Goal: Task Accomplishment & Management: Complete application form

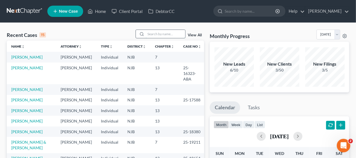
click at [150, 32] on input "search" at bounding box center [165, 34] width 39 height 8
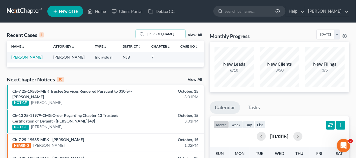
type input "[PERSON_NAME]"
click at [26, 55] on link "[PERSON_NAME]" at bounding box center [26, 57] width 31 height 5
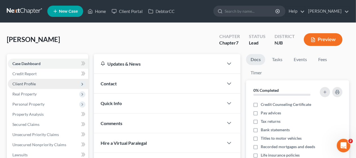
click at [53, 83] on span "Client Profile" at bounding box center [48, 84] width 80 height 10
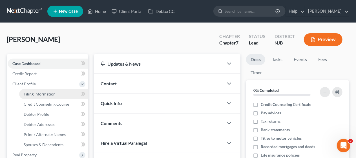
click at [59, 92] on link "Filing Information" at bounding box center [53, 94] width 69 height 10
select select "1"
select select "0"
select select "51"
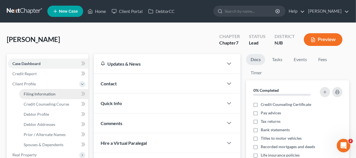
select select "0"
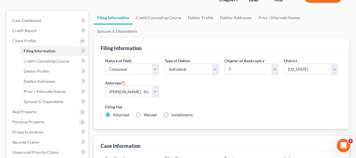
scroll to position [56, 0]
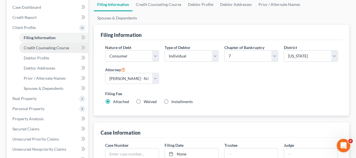
click at [59, 46] on span "Credit Counseling Course" at bounding box center [46, 47] width 45 height 5
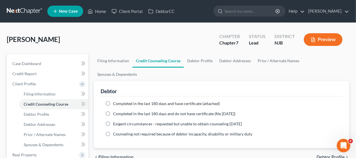
click at [113, 101] on label "Completed in the last 180 days and have certificate (attached)" at bounding box center [166, 104] width 107 height 6
click at [115, 101] on input "Completed in the last 180 days and have certificate (attached)" at bounding box center [117, 103] width 4 height 4
radio input "true"
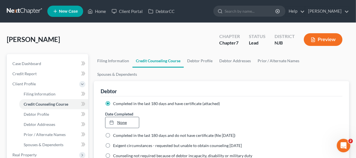
type input "[DATE]"
click at [122, 117] on link "None" at bounding box center [122, 122] width 34 height 11
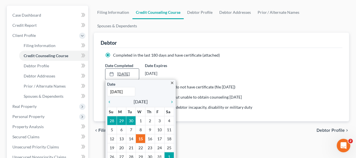
scroll to position [56, 0]
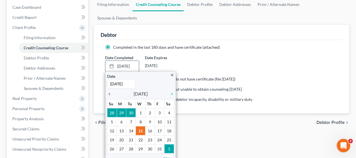
click at [108, 92] on icon "chevron_left" at bounding box center [110, 94] width 7 height 5
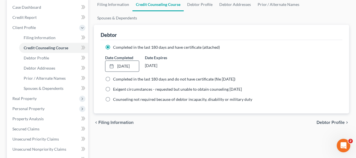
click at [166, 122] on div "Filing Information Credit Counseling Course Debtor Profile Debtor Addresses Pri…" at bounding box center [221, 145] width 261 height 295
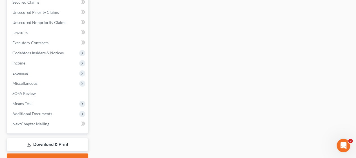
scroll to position [197, 0]
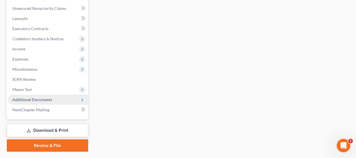
click at [48, 99] on span "Additional Documents" at bounding box center [32, 99] width 40 height 5
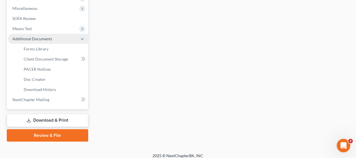
scroll to position [136, 0]
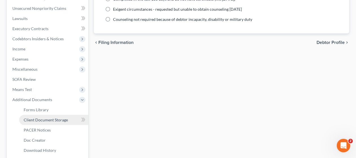
click at [61, 118] on span "Client Document Storage" at bounding box center [46, 120] width 44 height 5
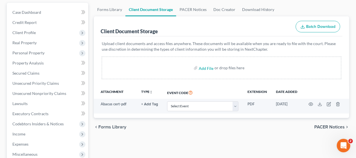
scroll to position [56, 0]
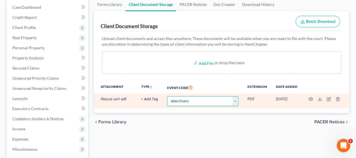
click at [235, 101] on select "Select Event 20 Largest Unsecured Creditors Amended Attorney Compensation State…" at bounding box center [202, 101] width 71 height 10
select select "9"
click at [167, 96] on select "Select Event 20 Largest Unsecured Creditors Amended Attorney Compensation State…" at bounding box center [202, 101] width 71 height 10
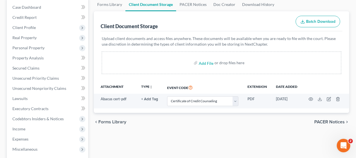
click at [147, 125] on div "chevron_left Forms Library PACER Notices chevron_right" at bounding box center [221, 122] width 255 height 18
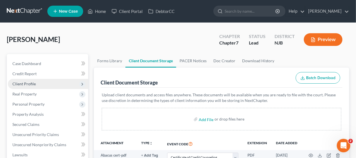
click at [52, 80] on span "Client Profile" at bounding box center [48, 84] width 80 height 10
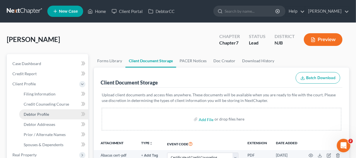
click at [59, 112] on link "Debtor Profile" at bounding box center [53, 114] width 69 height 10
select select "0"
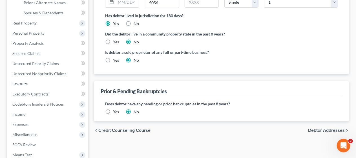
scroll to position [141, 0]
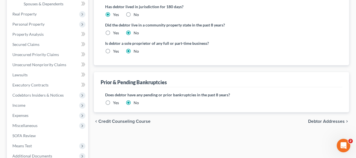
click at [317, 119] on span "Debtor Addresses" at bounding box center [326, 121] width 37 height 5
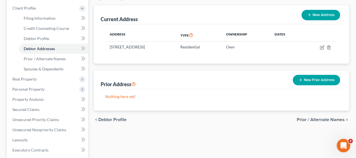
scroll to position [85, 0]
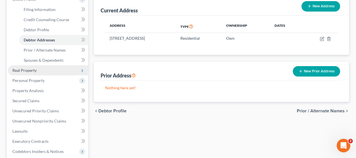
click at [54, 69] on span "Real Property" at bounding box center [48, 70] width 80 height 10
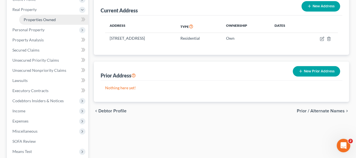
click at [49, 17] on span "Properties Owned" at bounding box center [40, 19] width 32 height 5
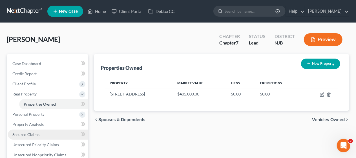
click at [45, 133] on link "Secured Claims" at bounding box center [48, 135] width 80 height 10
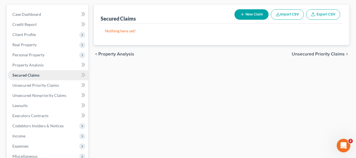
scroll to position [56, 0]
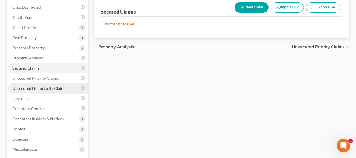
click at [48, 87] on span "Unsecured Nonpriority Claims" at bounding box center [39, 88] width 54 height 5
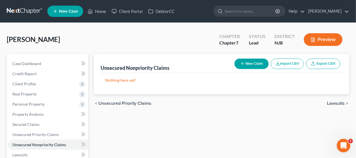
click at [94, 41] on div "[PERSON_NAME] Upgraded Chapter Chapter 7 Status Lead District [GEOGRAPHIC_DATA]…" at bounding box center [178, 42] width 342 height 25
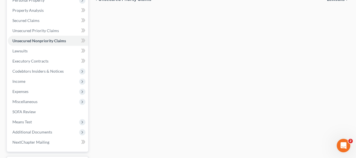
scroll to position [113, 0]
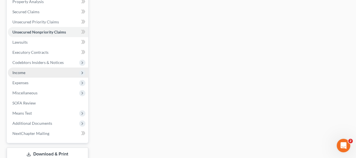
click at [57, 72] on span "Income" at bounding box center [48, 73] width 80 height 10
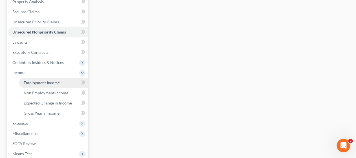
click at [55, 82] on span "Employment Income" at bounding box center [42, 82] width 36 height 5
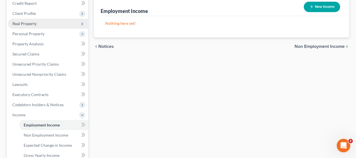
scroll to position [113, 0]
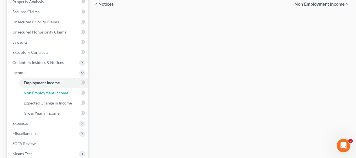
click at [60, 94] on span "Non Employment Income" at bounding box center [46, 92] width 45 height 5
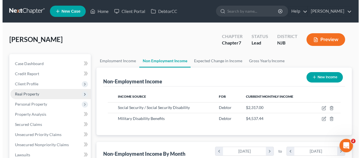
scroll to position [100, 142]
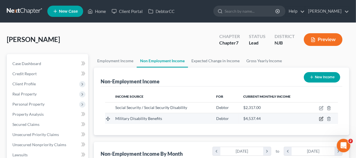
click at [320, 118] on icon "button" at bounding box center [320, 119] width 3 height 3
select select "12"
select select "0"
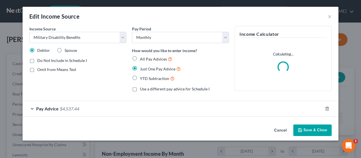
scroll to position [100, 144]
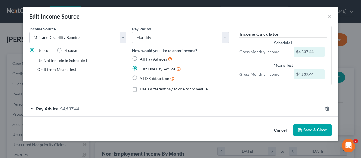
click at [31, 107] on div "Pay Advice $4,537.44" at bounding box center [173, 108] width 300 height 15
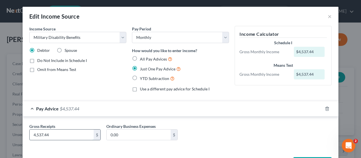
click at [50, 134] on input "4,537.44" at bounding box center [62, 135] width 64 height 11
type input "4,426.77"
click at [222, 129] on div "Gross Receipts 4,426.77 $ Ordinary Business Expenses 0.00 $" at bounding box center [180, 134] width 308 height 22
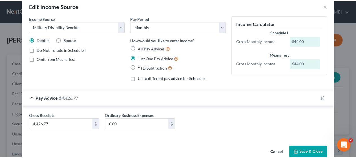
scroll to position [21, 0]
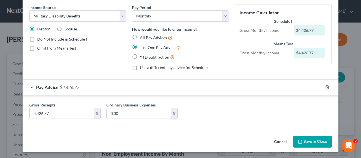
click at [311, 141] on button "Save & Close" at bounding box center [312, 142] width 38 height 12
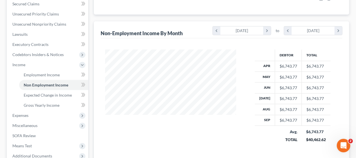
scroll to position [141, 0]
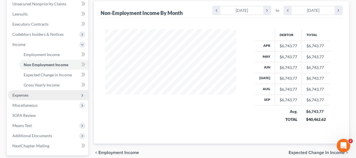
click at [56, 92] on span "Expenses" at bounding box center [48, 95] width 80 height 10
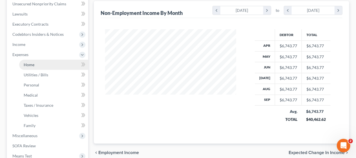
click at [65, 63] on link "Home" at bounding box center [53, 65] width 69 height 10
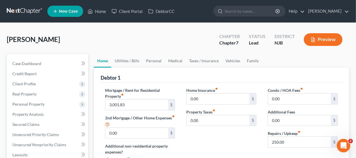
click at [90, 41] on div "[PERSON_NAME] Upgraded Chapter Chapter 7 Status Lead District [GEOGRAPHIC_DATA]…" at bounding box center [178, 42] width 342 height 25
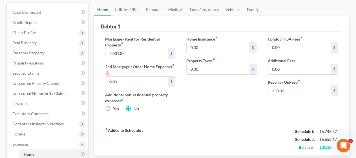
scroll to position [56, 0]
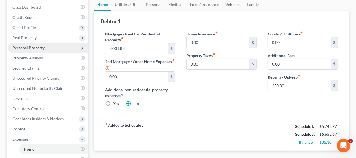
click at [54, 47] on span "Personal Property" at bounding box center [48, 48] width 80 height 10
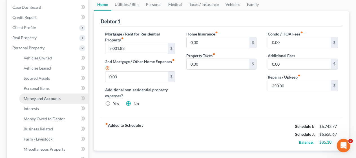
click at [47, 98] on span "Money and Accounts" at bounding box center [42, 98] width 37 height 5
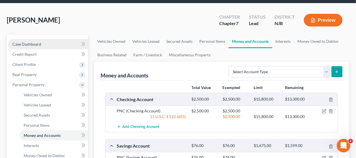
scroll to position [56, 0]
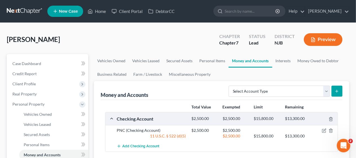
scroll to position [0, 0]
click at [60, 71] on link "Credit Report" at bounding box center [48, 74] width 80 height 10
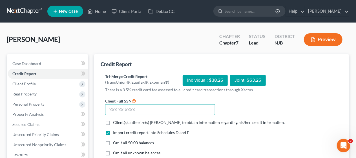
click at [108, 110] on input "text" at bounding box center [160, 109] width 110 height 11
type input "157-60-5056"
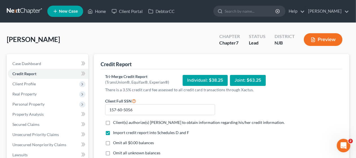
click at [113, 122] on label "Client(s) authorize(s) [PERSON_NAME] to obtain information regarding his/her cr…" at bounding box center [199, 123] width 172 height 6
click at [115, 122] on input "Client(s) authorize(s) [PERSON_NAME] to obtain information regarding his/her cr…" at bounding box center [117, 122] width 4 height 4
checkbox input "true"
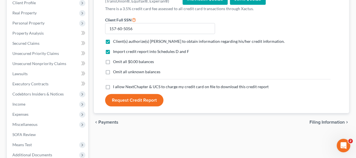
scroll to position [85, 0]
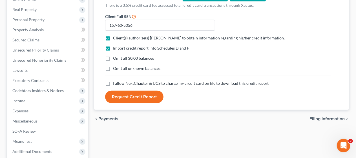
click at [113, 57] on label "Omit all $0.00 balances" at bounding box center [133, 59] width 41 height 6
click at [115, 57] on input "Omit all $0.00 balances" at bounding box center [117, 58] width 4 height 4
checkbox input "true"
click at [113, 68] on label "Omit all unknown balances" at bounding box center [136, 69] width 47 height 6
click at [115, 68] on input "Omit all unknown balances" at bounding box center [117, 68] width 4 height 4
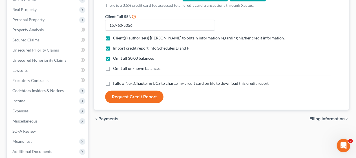
checkbox input "true"
click at [113, 83] on label "I allow NextChapter & UCS to charge my credit card on file to download this cre…" at bounding box center [191, 84] width 156 height 6
click at [115, 83] on input "I allow NextChapter & UCS to charge my credit card on file to download this cre…" at bounding box center [117, 83] width 4 height 4
checkbox input "true"
click at [133, 97] on button "Request Credit Report" at bounding box center [134, 97] width 58 height 12
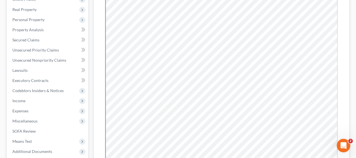
scroll to position [0, 0]
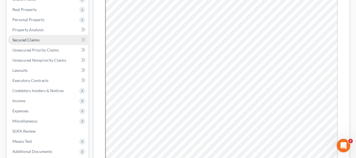
click at [56, 39] on link "Secured Claims" at bounding box center [48, 40] width 80 height 10
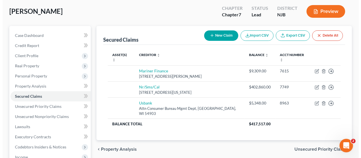
scroll to position [56, 0]
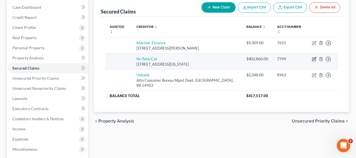
click at [314, 57] on icon "button" at bounding box center [314, 58] width 3 height 3
select select "39"
select select "0"
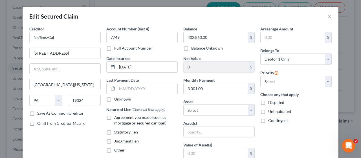
scroll to position [28, 0]
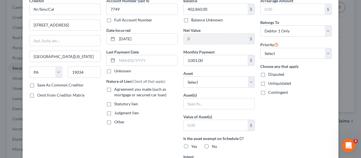
click at [114, 89] on label "Agreement you made (such as mortgage or secured car loan)" at bounding box center [145, 92] width 63 height 11
click at [116, 89] on input "Agreement you made (such as mortgage or secured car loan)" at bounding box center [118, 89] width 4 height 4
checkbox input "true"
click at [247, 82] on select "Select Other Multiple Assets 10 Sage Street - $405000.0 2023 Jeep Gladiator - $…" at bounding box center [218, 81] width 71 height 11
select select "2"
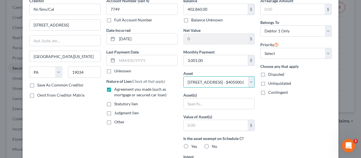
click at [183, 76] on select "Select Other Multiple Assets 10 Sage Street - $405000.0 2023 Jeep Gladiator - $…" at bounding box center [218, 81] width 71 height 11
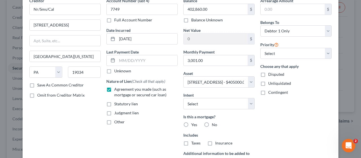
click at [160, 118] on div "Nature of Lien (Check all that apply) Agreement you made (such as mortgage or s…" at bounding box center [141, 101] width 71 height 46
click at [191, 122] on label "Yes" at bounding box center [194, 125] width 6 height 6
click at [193, 122] on input "Yes" at bounding box center [195, 124] width 4 height 4
radio input "true"
click at [191, 143] on label "Taxes" at bounding box center [195, 143] width 9 height 6
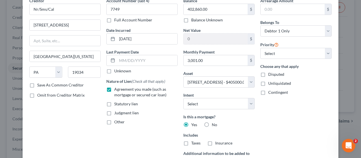
click at [193, 143] on input "Taxes" at bounding box center [195, 142] width 4 height 4
checkbox input "true"
click at [215, 142] on label "Insurance" at bounding box center [223, 143] width 17 height 6
click at [217, 142] on input "Insurance" at bounding box center [219, 142] width 4 height 4
checkbox input "true"
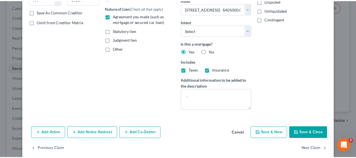
scroll to position [108, 0]
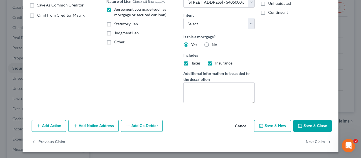
click at [314, 124] on button "Save & Close" at bounding box center [312, 126] width 38 height 12
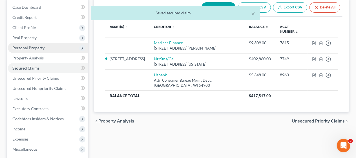
click at [47, 46] on span "Personal Property" at bounding box center [48, 48] width 80 height 10
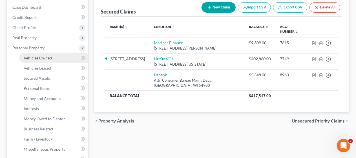
click at [49, 56] on span "Vehicles Owned" at bounding box center [38, 58] width 28 height 5
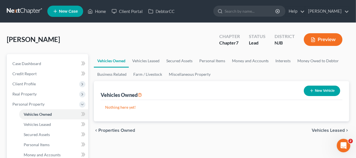
click at [14, 123] on ul "Vehicles Owned Vehicles Leased Machinery and Vehicles Office Related" at bounding box center [48, 159] width 80 height 101
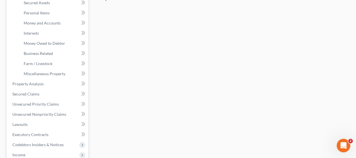
scroll to position [141, 0]
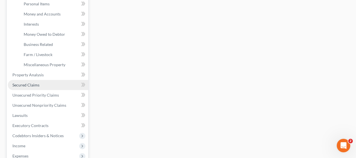
click at [30, 85] on span "Secured Claims" at bounding box center [25, 85] width 27 height 5
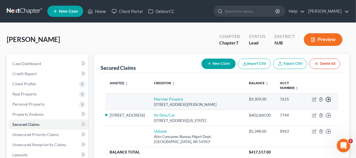
click at [329, 99] on polyline "button" at bounding box center [328, 100] width 1 height 2
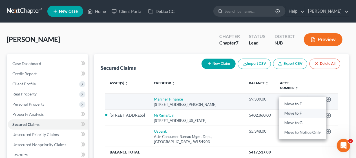
click at [296, 108] on link "Move to F" at bounding box center [302, 113] width 47 height 10
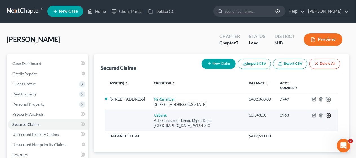
click at [328, 113] on icon "button" at bounding box center [328, 116] width 6 height 6
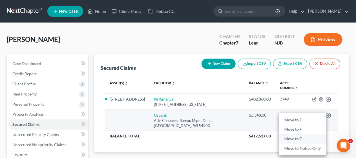
click at [293, 134] on link "Move to G" at bounding box center [302, 139] width 47 height 10
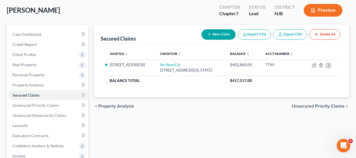
scroll to position [56, 0]
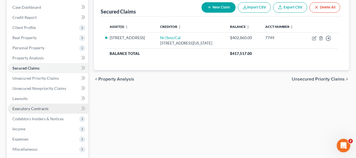
click at [48, 108] on link "Executory Contracts" at bounding box center [48, 109] width 80 height 10
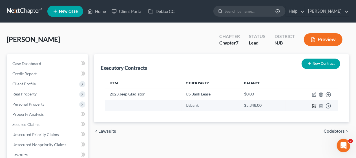
click at [314, 105] on icon "button" at bounding box center [314, 105] width 3 height 3
select select "52"
select select "0"
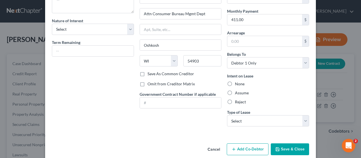
scroll to position [47, 0]
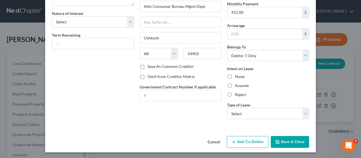
click at [235, 85] on label "Assume" at bounding box center [242, 86] width 14 height 6
click at [237, 85] on input "Assume" at bounding box center [239, 85] width 4 height 4
radio input "true"
click at [303, 110] on select "Select Real Estate Car Other" at bounding box center [268, 113] width 82 height 11
select select "1"
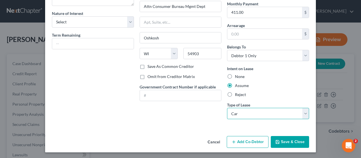
click at [227, 108] on select "Select Real Estate Car Other" at bounding box center [268, 113] width 82 height 11
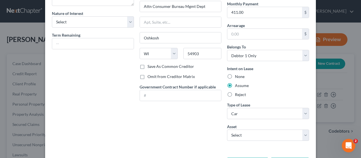
click at [131, 113] on div "Description of non-residential real property * Description of Item * Nature of …" at bounding box center [93, 62] width 88 height 166
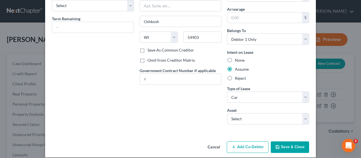
scroll to position [68, 0]
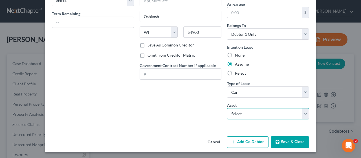
drag, startPoint x: 305, startPoint y: 112, endPoint x: 291, endPoint y: 118, distance: 14.8
click at [305, 112] on select "Select 2023 Jeep Gladiator - $25000.0" at bounding box center [268, 113] width 82 height 11
select select "0"
click at [227, 108] on select "Select 2023 Jeep Gladiator - $25000.0" at bounding box center [268, 113] width 82 height 11
type textarea "2023 Jeep Gladiator"
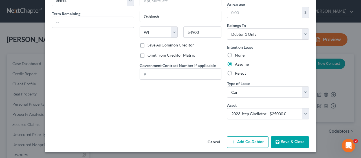
click at [287, 141] on button "Save & Close" at bounding box center [290, 142] width 38 height 12
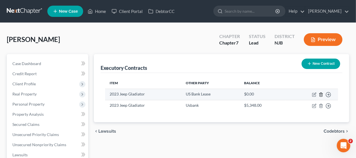
click at [321, 94] on line "button" at bounding box center [321, 94] width 0 height 1
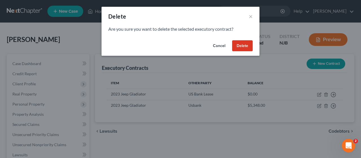
click at [241, 45] on button "Delete" at bounding box center [242, 45] width 21 height 11
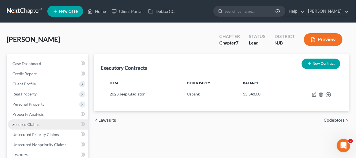
click at [42, 125] on link "Secured Claims" at bounding box center [48, 124] width 80 height 10
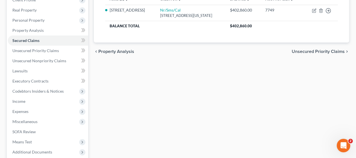
scroll to position [85, 0]
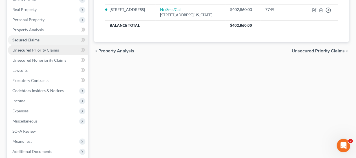
click at [59, 50] on link "Unsecured Priority Claims" at bounding box center [48, 50] width 80 height 10
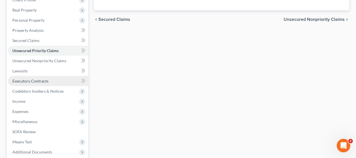
scroll to position [85, 0]
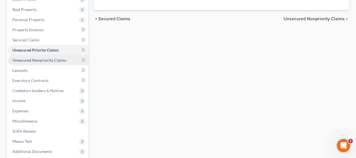
click at [57, 60] on span "Unsecured Nonpriority Claims" at bounding box center [39, 60] width 54 height 5
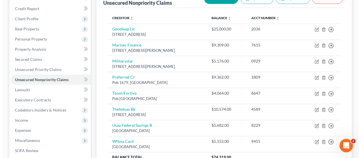
scroll to position [56, 0]
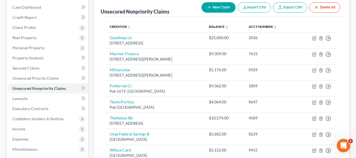
click at [214, 7] on button "New Claim" at bounding box center [218, 7] width 34 height 10
select select "0"
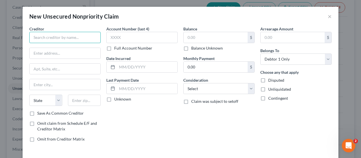
click at [44, 36] on input "text" at bounding box center [64, 37] width 71 height 11
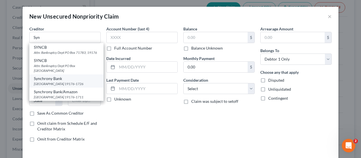
click at [56, 86] on div "[GEOGRAPHIC_DATA] 19176-1726" at bounding box center [66, 83] width 65 height 5
type input "Synchrony Bank"
type input "PO Box 71726"
type input "[GEOGRAPHIC_DATA]"
select select "39"
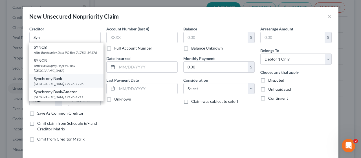
type input "19176-1726"
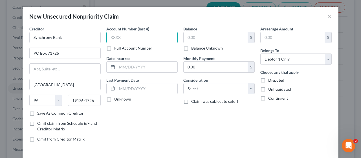
click at [109, 34] on input "text" at bounding box center [141, 37] width 71 height 11
type input "2496"
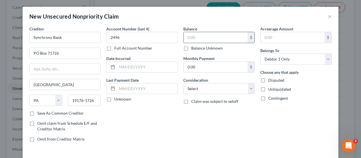
click at [185, 36] on input "text" at bounding box center [215, 37] width 64 height 11
type input "5,373.99"
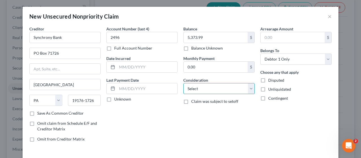
click at [247, 89] on select "Select Cable / Satellite Services Collection Agency Credit Card Debt Debt Couns…" at bounding box center [218, 88] width 71 height 11
select select "10"
click at [183, 83] on select "Select Cable / Satellite Services Collection Agency Credit Card Debt Debt Couns…" at bounding box center [218, 88] width 71 height 11
click at [161, 130] on div "Account Number (last 4) 2496 Full Account Number Date Incurred Last Payment Dat…" at bounding box center [141, 86] width 77 height 121
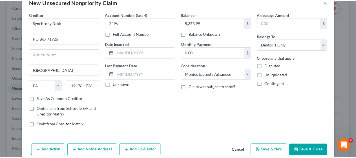
scroll to position [23, 0]
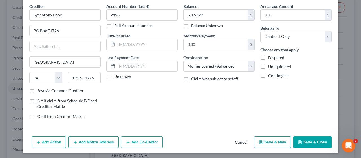
click at [314, 139] on button "Save & Close" at bounding box center [312, 142] width 38 height 12
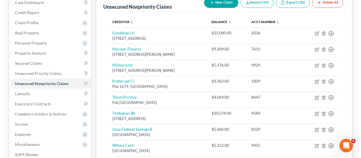
scroll to position [56, 0]
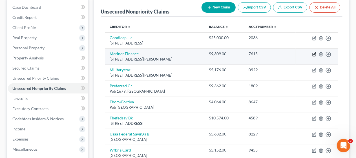
click at [314, 54] on icon "button" at bounding box center [314, 54] width 5 height 5
select select "21"
select select "0"
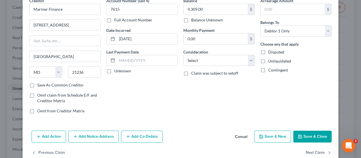
scroll to position [39, 0]
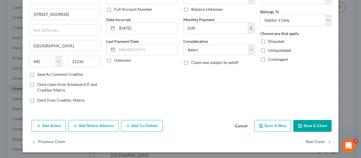
click at [97, 124] on button "Add Notice Address" at bounding box center [93, 126] width 50 height 12
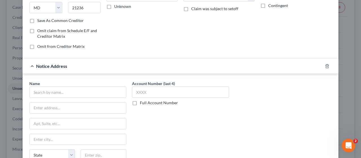
scroll to position [123, 0]
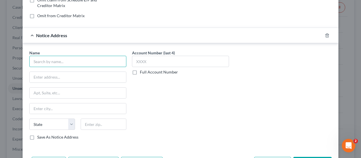
click at [55, 58] on input "text" at bounding box center [77, 61] width 97 height 11
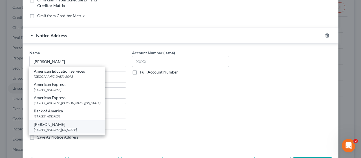
click at [77, 127] on div "[STREET_ADDRESS][US_STATE]" at bounding box center [67, 129] width 67 height 5
type input "[PERSON_NAME]"
type input "[STREET_ADDRESS][US_STATE]"
type input "Suite B-5"
type input "Absecon"
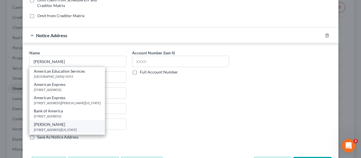
select select "33"
type input "08205"
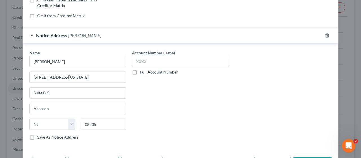
click at [146, 125] on div "Account Number (last 4) Full Account Number" at bounding box center [180, 97] width 103 height 95
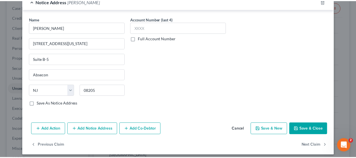
scroll to position [160, 0]
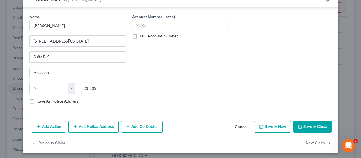
click at [306, 123] on button "Save & Close" at bounding box center [312, 127] width 38 height 12
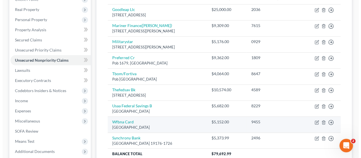
scroll to position [56, 0]
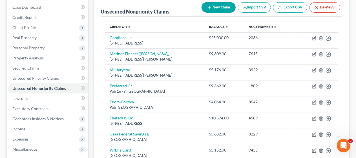
click at [214, 6] on button "New Claim" at bounding box center [218, 7] width 34 height 10
select select "0"
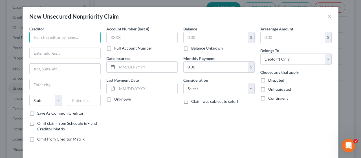
click at [50, 37] on input "text" at bounding box center [64, 37] width 71 height 11
type input "Momnt"
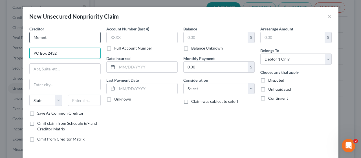
type input "PO Box 2432"
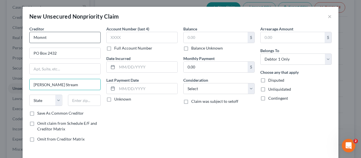
type input "[PERSON_NAME] Stream"
select select "14"
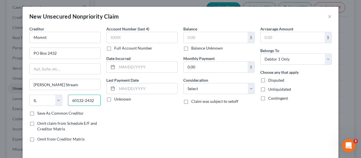
type input "60132-2432"
click at [37, 113] on label "Save As Common Creditor" at bounding box center [60, 113] width 46 height 6
click at [39, 113] on input "Save As Common Creditor" at bounding box center [41, 112] width 4 height 4
checkbox input "true"
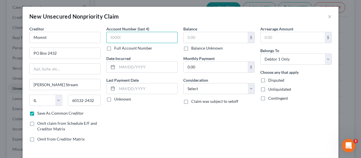
click at [113, 37] on input "text" at bounding box center [141, 37] width 71 height 11
type input "7666"
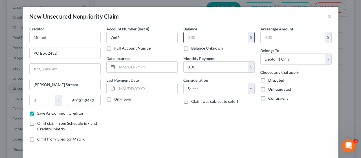
click at [187, 36] on input "text" at bounding box center [215, 37] width 64 height 11
type input "2,757.00"
drag, startPoint x: 247, startPoint y: 89, endPoint x: 238, endPoint y: 83, distance: 10.3
click at [247, 89] on select "Select Cable / Satellite Services Collection Agency Credit Card Debt Debt Couns…" at bounding box center [218, 88] width 71 height 11
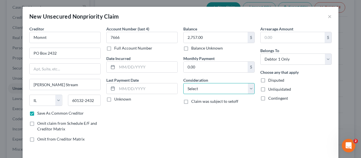
select select "10"
click at [183, 83] on select "Select Cable / Satellite Services Collection Agency Credit Card Debt Debt Couns…" at bounding box center [218, 88] width 71 height 11
click at [157, 130] on div "Account Number (last 4) 7666 Full Account Number Date Incurred Last Payment Dat…" at bounding box center [141, 86] width 77 height 121
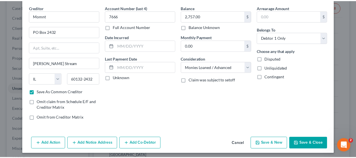
scroll to position [23, 0]
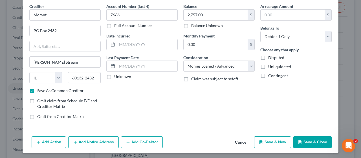
click at [305, 140] on button "Save & Close" at bounding box center [312, 142] width 38 height 12
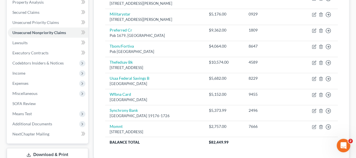
scroll to position [113, 0]
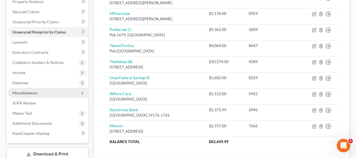
click at [61, 91] on span "Miscellaneous" at bounding box center [48, 93] width 80 height 10
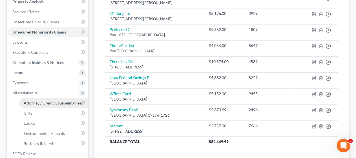
click at [63, 101] on span "Attorney / Credit Counseling Fees" at bounding box center [53, 103] width 59 height 5
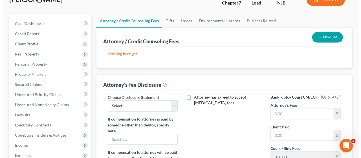
scroll to position [56, 0]
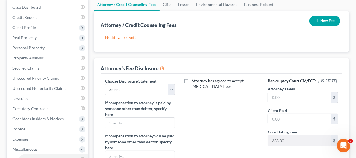
click at [324, 19] on button "New Fee" at bounding box center [324, 21] width 31 height 10
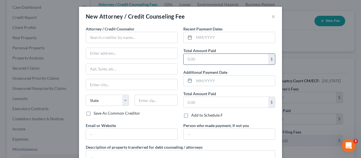
drag, startPoint x: 193, startPoint y: 57, endPoint x: 188, endPoint y: 62, distance: 6.4
click at [193, 57] on input "text" at bounding box center [225, 59] width 85 height 11
type input "2,000"
click at [171, 116] on div "Attorney / Credit Counselor * State [US_STATE] AK AR AZ CA CO [GEOGRAPHIC_DATA]…" at bounding box center [132, 74] width 98 height 97
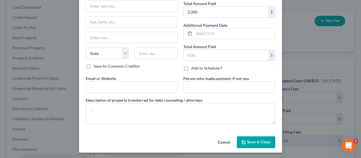
click at [253, 142] on span "Save & Close" at bounding box center [259, 142] width 24 height 5
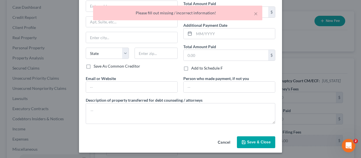
click at [158, 69] on div "Attorney / Credit Counselor * State [US_STATE] AK AR AZ CA CO [GEOGRAPHIC_DATA]…" at bounding box center [132, 27] width 98 height 97
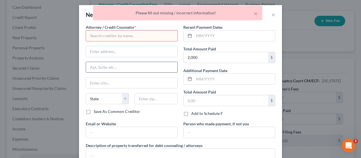
scroll to position [0, 0]
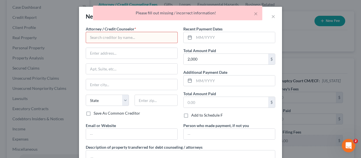
click at [91, 34] on input "text" at bounding box center [132, 37] width 92 height 11
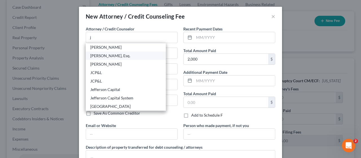
click at [114, 55] on div "[PERSON_NAME], Esq." at bounding box center [125, 56] width 71 height 6
type input "[PERSON_NAME], Esq."
type input "[STREET_ADDRESS][PERSON_NAME]"
type input "Suite 206"
type input "[GEOGRAPHIC_DATA]"
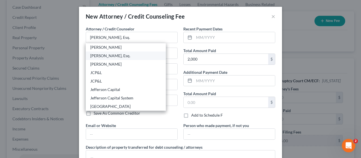
select select "33"
type input "07719"
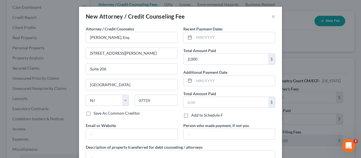
click at [159, 112] on div "Save As Common Creditor" at bounding box center [132, 113] width 92 height 6
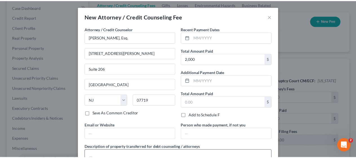
scroll to position [47, 0]
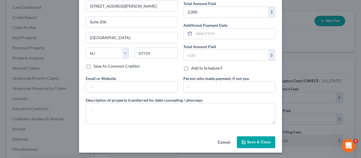
click at [255, 140] on span "Save & Close" at bounding box center [259, 142] width 24 height 5
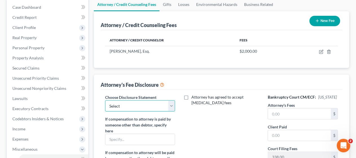
click at [172, 105] on select "Select Attorney Attorney" at bounding box center [140, 105] width 70 height 11
select select "0"
click at [105, 100] on select "Select Attorney Attorney" at bounding box center [140, 105] width 70 height 11
click at [216, 125] on div "Attorney has agreed to accept [MEDICAL_DATA] fees" at bounding box center [221, 152] width 81 height 116
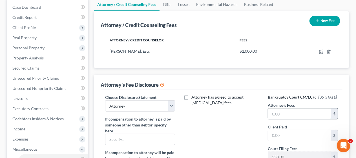
click at [273, 114] on input "text" at bounding box center [299, 113] width 63 height 11
type input "2,000"
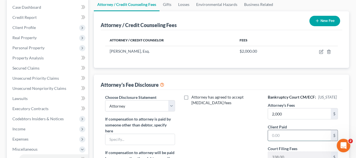
click at [283, 133] on input "text" at bounding box center [299, 135] width 63 height 11
type input "2,000"
click at [233, 130] on div "Attorney has agreed to accept [MEDICAL_DATA] fees" at bounding box center [221, 152] width 81 height 116
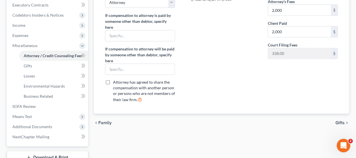
scroll to position [169, 0]
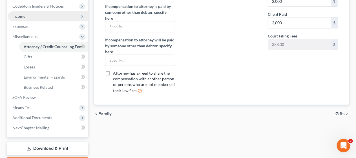
click at [61, 14] on span "Income" at bounding box center [48, 16] width 80 height 10
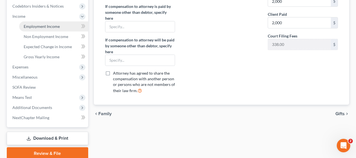
click at [59, 24] on span "Employment Income" at bounding box center [42, 26] width 36 height 5
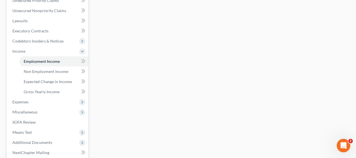
scroll to position [141, 0]
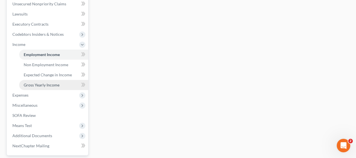
click at [64, 83] on link "Gross Yearly Income" at bounding box center [53, 85] width 69 height 10
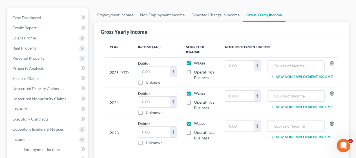
scroll to position [56, 0]
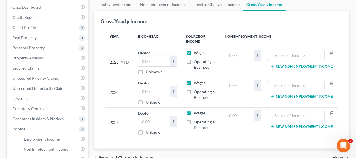
drag, startPoint x: 143, startPoint y: 90, endPoint x: 115, endPoint y: 85, distance: 28.1
click at [143, 90] on input "text" at bounding box center [154, 91] width 32 height 11
type input "14,600.00"
drag, startPoint x: 140, startPoint y: 121, endPoint x: 120, endPoint y: 119, distance: 20.6
click at [140, 121] on input "text" at bounding box center [154, 121] width 32 height 11
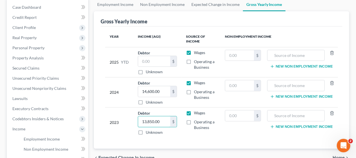
type input "13,850.00"
click at [115, 114] on div "2023" at bounding box center [119, 122] width 19 height 25
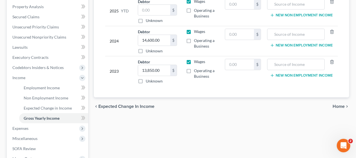
scroll to position [113, 0]
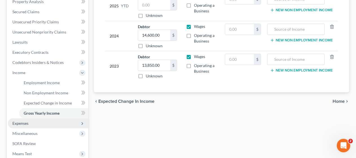
click at [62, 122] on span "Expenses" at bounding box center [48, 123] width 80 height 10
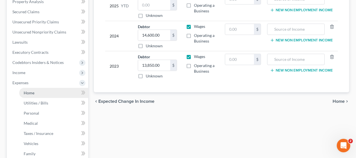
click at [60, 91] on link "Home" at bounding box center [53, 93] width 69 height 10
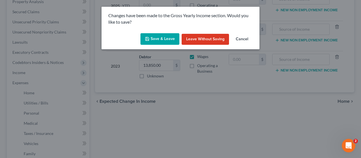
click at [158, 36] on button "Save & Leave" at bounding box center [159, 39] width 39 height 12
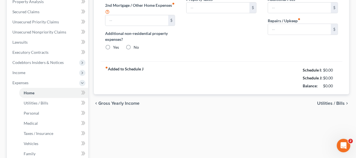
type input "3,001.83"
type input "0.00"
radio input "true"
type input "0.00"
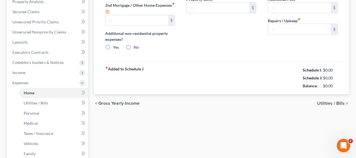
type input "0.00"
type input "250.00"
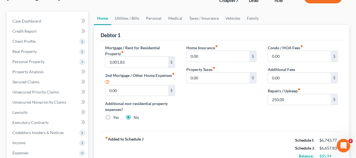
scroll to position [85, 0]
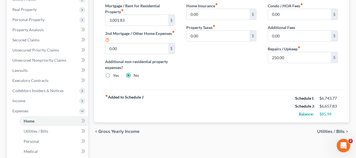
click at [325, 130] on span "Utilities / Bills" at bounding box center [331, 131] width 28 height 5
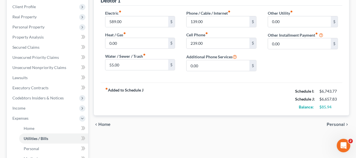
scroll to position [85, 0]
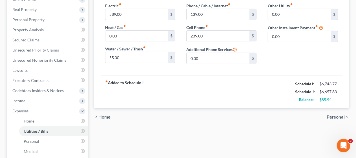
click at [335, 115] on span "Personal" at bounding box center [336, 117] width 18 height 5
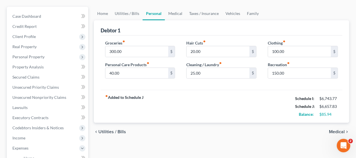
scroll to position [56, 0]
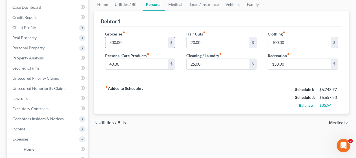
click at [121, 43] on input "300.00" at bounding box center [136, 42] width 63 height 11
type input "350.00"
click at [206, 96] on div "fiber_manual_record Added to Schedule J Schedule I: $6,743.77 Schedule J: $6,70…" at bounding box center [222, 97] width 242 height 33
click at [198, 42] on input "20.00" at bounding box center [218, 42] width 63 height 11
type input "35.00"
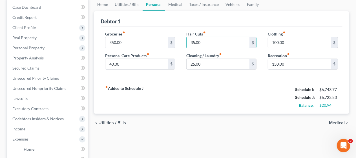
click at [189, 93] on div "fiber_manual_record Added to Schedule J Schedule I: $6,743.77 Schedule J: $6,72…" at bounding box center [222, 97] width 242 height 33
click at [116, 62] on input "40.00" at bounding box center [136, 64] width 63 height 11
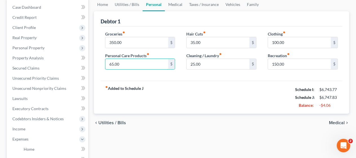
type input "65.00"
click at [220, 102] on div "fiber_manual_record Added to Schedule J Schedule I: $6,743.77 Schedule J: $6,74…" at bounding box center [222, 97] width 242 height 33
click at [282, 42] on input "100.00" at bounding box center [299, 42] width 63 height 11
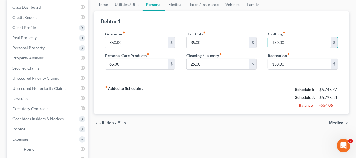
type input "150.00"
click at [252, 87] on div "fiber_manual_record Added to Schedule J Schedule I: $6,743.77 Schedule J: $6,79…" at bounding box center [222, 97] width 242 height 33
click at [335, 121] on span "Medical" at bounding box center [337, 123] width 16 height 5
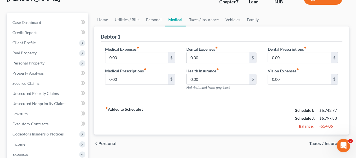
scroll to position [56, 0]
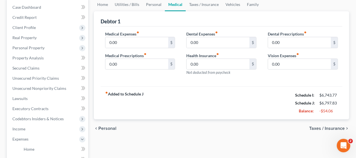
click at [319, 126] on span "Taxes / Insurance" at bounding box center [327, 128] width 36 height 5
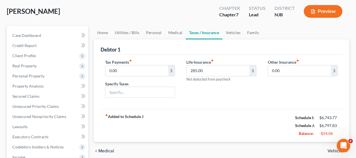
scroll to position [56, 0]
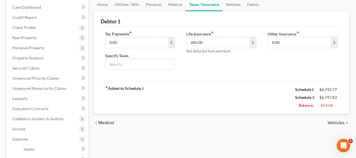
click at [330, 121] on span "Vehicles" at bounding box center [335, 123] width 17 height 5
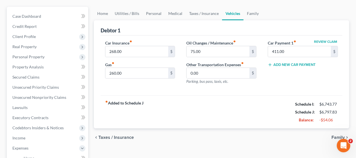
scroll to position [56, 0]
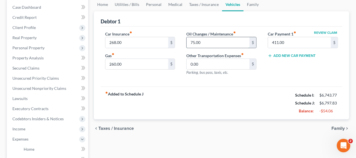
click at [199, 41] on input "75.00" at bounding box center [218, 42] width 63 height 11
type input "135.00"
click at [213, 96] on div "fiber_manual_record Added to Schedule J Schedule I: $6,743.77 Schedule J: $6,85…" at bounding box center [222, 103] width 242 height 33
click at [338, 127] on span "Family" at bounding box center [337, 128] width 13 height 5
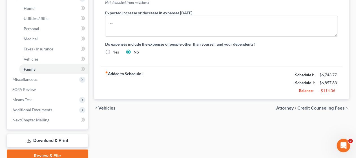
scroll to position [222, 0]
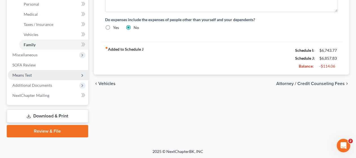
click at [48, 74] on span "Means Test" at bounding box center [48, 75] width 80 height 10
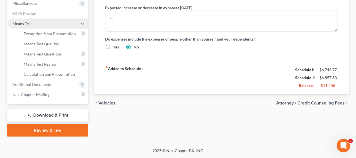
scroll to position [201, 0]
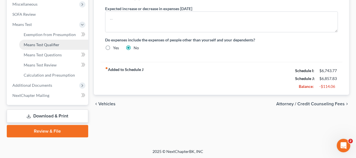
click at [59, 43] on span "Means Test Qualifier" at bounding box center [42, 44] width 36 height 5
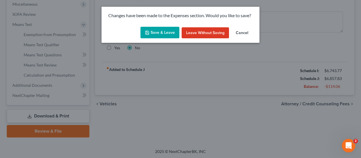
click at [152, 31] on button "Save & Leave" at bounding box center [159, 33] width 39 height 12
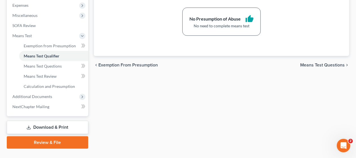
scroll to position [197, 0]
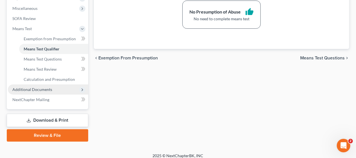
click at [59, 90] on span "Additional Documents" at bounding box center [48, 90] width 80 height 10
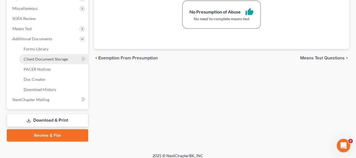
click at [67, 56] on link "Client Document Storage" at bounding box center [53, 59] width 69 height 10
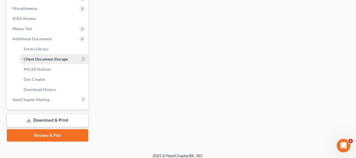
select select "9"
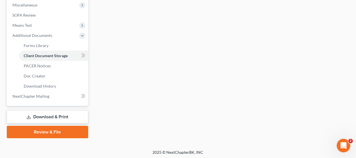
scroll to position [201, 0]
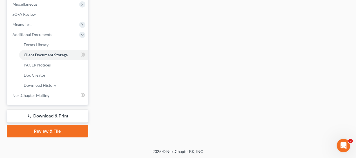
click at [53, 117] on link "Download & Print" at bounding box center [47, 116] width 81 height 13
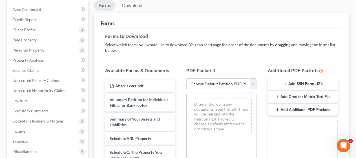
scroll to position [85, 0]
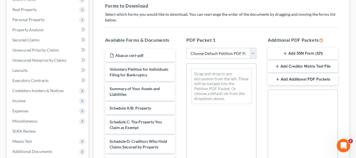
click at [291, 52] on button "Add SSN Form (121)" at bounding box center [303, 54] width 70 height 12
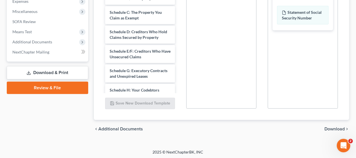
scroll to position [195, 0]
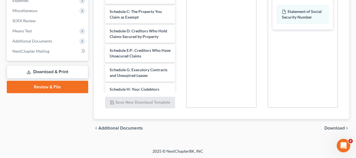
click at [329, 127] on span "Download" at bounding box center [334, 128] width 20 height 5
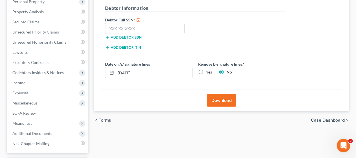
scroll to position [66, 0]
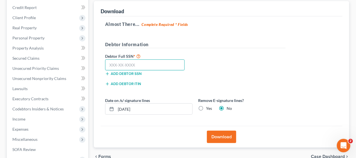
click at [109, 63] on input "text" at bounding box center [145, 64] width 80 height 11
type input "157-60-5056"
click at [225, 134] on button "Download" at bounding box center [221, 137] width 29 height 12
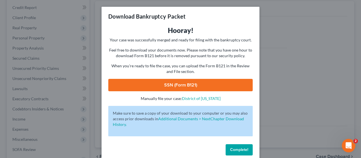
click at [191, 84] on link "SSN (Form B121)" at bounding box center [180, 85] width 144 height 12
drag, startPoint x: 236, startPoint y: 148, endPoint x: 131, endPoint y: 128, distance: 107.3
click at [236, 148] on span "Complete!" at bounding box center [239, 149] width 18 height 5
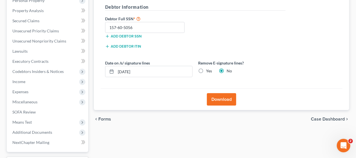
scroll to position [0, 0]
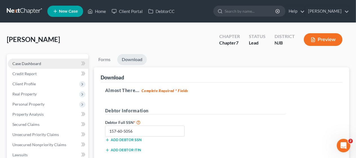
click at [50, 62] on link "Case Dashboard" at bounding box center [48, 64] width 80 height 10
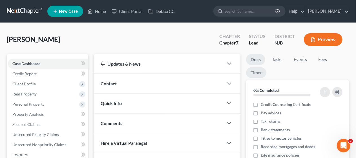
click at [254, 74] on link "Timer" at bounding box center [256, 72] width 20 height 11
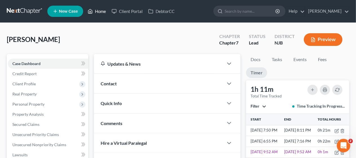
click at [96, 11] on link "Home" at bounding box center [97, 11] width 24 height 10
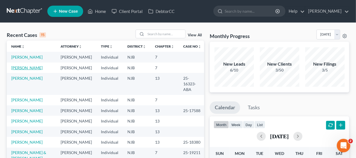
click at [31, 70] on link "[PERSON_NAME]" at bounding box center [26, 67] width 31 height 5
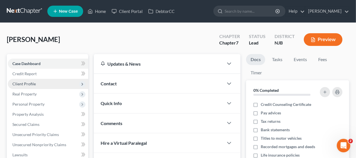
click at [47, 82] on span "Client Profile" at bounding box center [48, 84] width 80 height 10
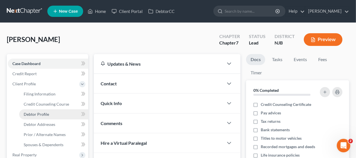
click at [55, 112] on link "Debtor Profile" at bounding box center [53, 114] width 69 height 10
select select "1"
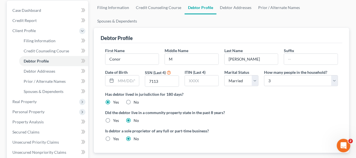
scroll to position [56, 0]
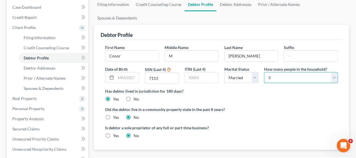
drag, startPoint x: 335, startPoint y: 63, endPoint x: 327, endPoint y: 68, distance: 10.1
click at [335, 72] on select "Select 1 2 3 4 5 6 7 8 9 10 11 12 13 14 15 16 17 18 19 20" at bounding box center [301, 77] width 74 height 11
select select "3"
click at [264, 72] on select "Select 1 2 3 4 5 6 7 8 9 10 11 12 13 14 15 16 17 18 19 20" at bounding box center [301, 77] width 74 height 11
click at [267, 88] on div "Has debtor lived in jurisdiction for 180 days? Yes No Debtor must reside in jur…" at bounding box center [221, 95] width 233 height 14
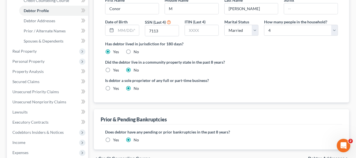
scroll to position [85, 0]
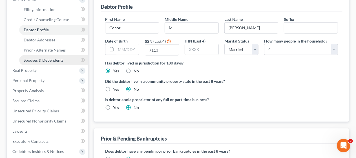
click at [56, 60] on span "Spouses & Dependents" at bounding box center [44, 60] width 40 height 5
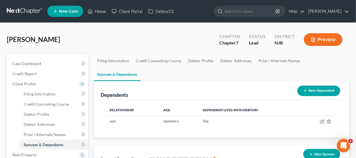
click at [312, 86] on button "New Dependent" at bounding box center [318, 91] width 43 height 10
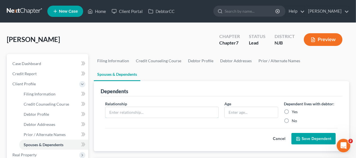
drag, startPoint x: 109, startPoint y: 98, endPoint x: 131, endPoint y: 76, distance: 31.3
click at [109, 107] on input "text" at bounding box center [161, 112] width 113 height 11
type input "Brother Disabled"
click at [252, 110] on div "Relationship * Brother Disabled Age Dependent lives with debtor: Yes No" at bounding box center [221, 114] width 238 height 27
click at [292, 118] on label "No" at bounding box center [294, 121] width 5 height 6
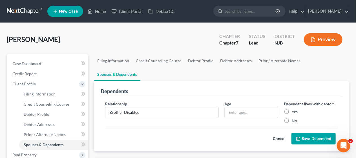
click at [294, 118] on input "No" at bounding box center [296, 120] width 4 height 4
radio input "true"
click at [319, 133] on button "Save Dependent" at bounding box center [313, 139] width 44 height 12
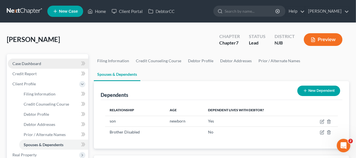
click at [51, 60] on link "Case Dashboard" at bounding box center [48, 64] width 80 height 10
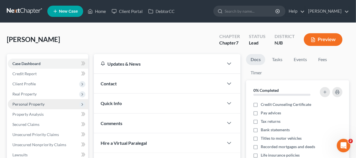
click at [48, 103] on span "Personal Property" at bounding box center [48, 104] width 80 height 10
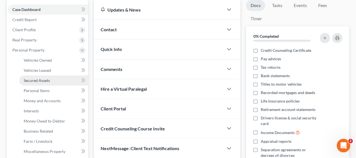
scroll to position [56, 0]
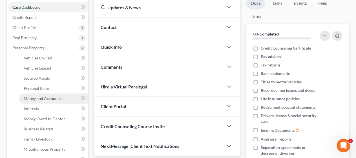
click at [55, 97] on span "Money and Accounts" at bounding box center [42, 98] width 37 height 5
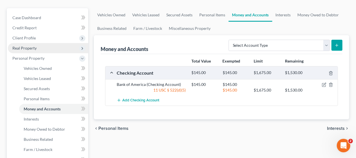
scroll to position [56, 0]
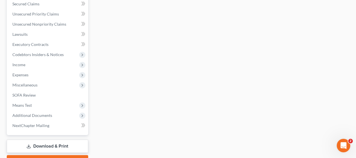
scroll to position [225, 0]
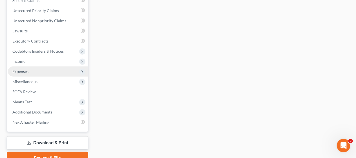
click at [63, 71] on span "Expenses" at bounding box center [48, 72] width 80 height 10
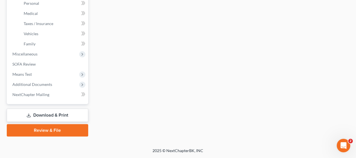
scroll to position [124, 0]
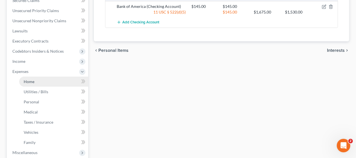
click at [50, 83] on link "Home" at bounding box center [53, 82] width 69 height 10
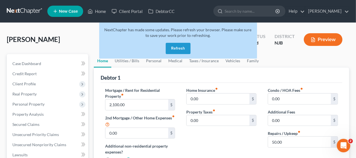
click at [179, 49] on button "Refresh" at bounding box center [178, 48] width 25 height 11
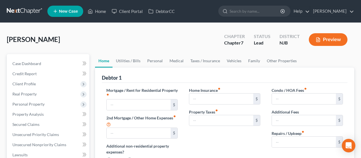
type input "2,100.00"
type input "0.00"
radio input "true"
type input "0.00"
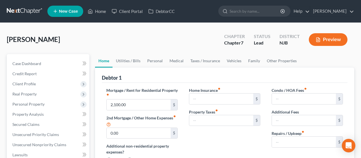
type input "0.00"
type input "50.00"
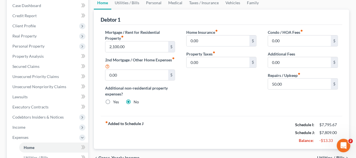
scroll to position [85, 0]
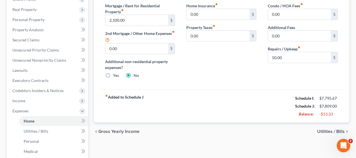
click at [324, 130] on span "Utilities / Bills" at bounding box center [331, 131] width 28 height 5
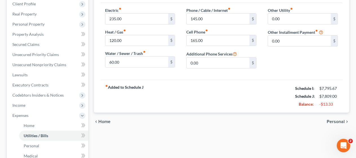
scroll to position [85, 0]
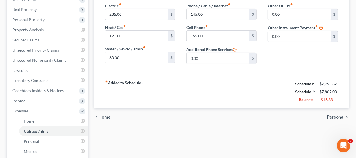
click at [333, 115] on span "Personal" at bounding box center [336, 117] width 18 height 5
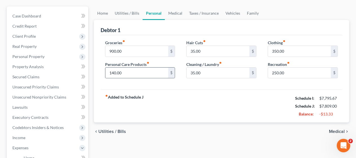
scroll to position [56, 0]
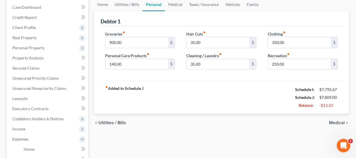
click at [333, 121] on span "Medical" at bounding box center [337, 123] width 16 height 5
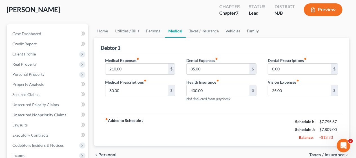
scroll to position [56, 0]
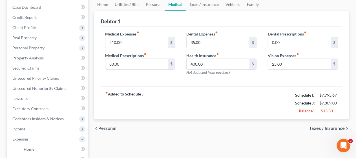
click at [327, 126] on span "Taxes / Insurance" at bounding box center [327, 128] width 36 height 5
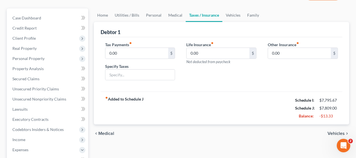
scroll to position [56, 0]
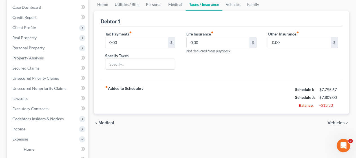
click at [336, 121] on span "Vehicles" at bounding box center [335, 123] width 17 height 5
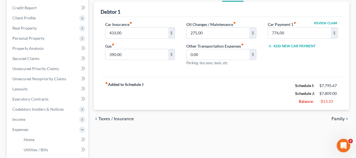
scroll to position [85, 0]
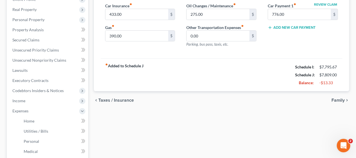
click at [335, 99] on span "Family" at bounding box center [337, 100] width 13 height 5
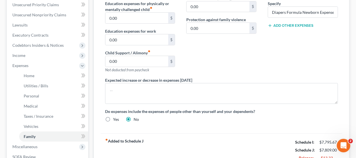
scroll to position [141, 0]
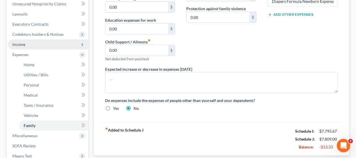
click at [34, 44] on span "Income" at bounding box center [48, 44] width 80 height 10
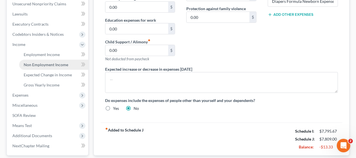
click at [54, 64] on span "Non Employment Income" at bounding box center [46, 64] width 45 height 5
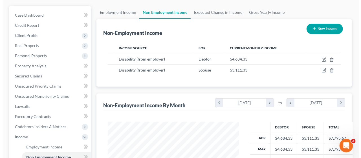
scroll to position [56, 0]
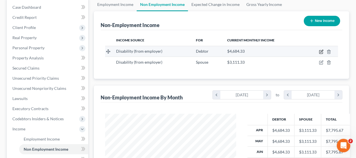
click at [321, 51] on icon "button" at bounding box center [321, 52] width 5 height 5
select select "1"
select select "3"
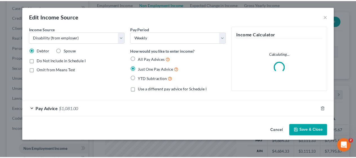
scroll to position [100, 144]
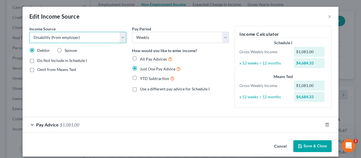
click at [121, 37] on select "Select Unemployment Disability (from employer) Pension Retirement Social Securi…" at bounding box center [77, 37] width 97 height 11
select select "13"
click at [29, 32] on select "Select Unemployment Disability (from employer) Pension Retirement Social Securi…" at bounding box center [77, 37] width 97 height 11
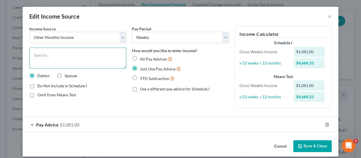
click at [43, 54] on textarea at bounding box center [77, 58] width 97 height 21
type textarea "Paternity Family Leave Act Temporary Income"
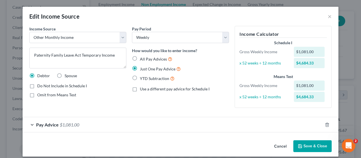
click at [65, 74] on label "Spouse" at bounding box center [71, 76] width 12 height 6
click at [67, 74] on input "Spouse" at bounding box center [69, 75] width 4 height 4
radio input "true"
click at [310, 145] on button "Save & Close" at bounding box center [312, 146] width 38 height 12
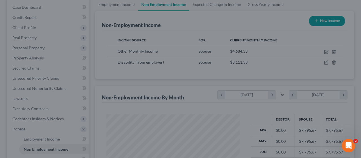
scroll to position [281712, 281670]
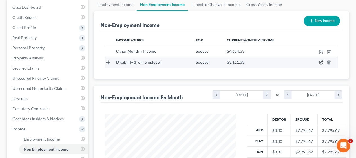
click at [320, 61] on icon "button" at bounding box center [321, 62] width 5 height 5
select select "1"
select select "3"
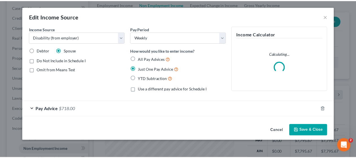
scroll to position [100, 144]
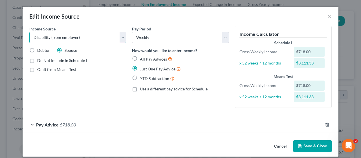
click at [121, 38] on select "Select Unemployment Disability (from employer) Pension Retirement Social Securi…" at bounding box center [77, 37] width 97 height 11
select select "13"
click at [29, 32] on select "Select Unemployment Disability (from employer) Pension Retirement Social Securi…" at bounding box center [77, 37] width 97 height 11
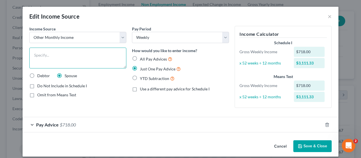
click at [44, 51] on textarea at bounding box center [77, 58] width 97 height 21
type textarea "Paternity Family Leave Act Temporary Income"
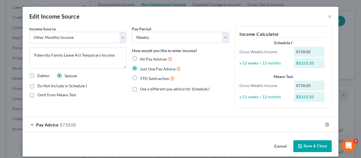
click at [304, 145] on button "Save & Close" at bounding box center [312, 146] width 38 height 12
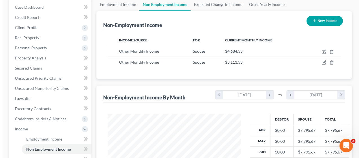
scroll to position [281712, 281670]
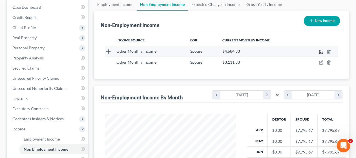
click at [320, 51] on icon "button" at bounding box center [321, 52] width 5 height 5
select select "13"
select select "3"
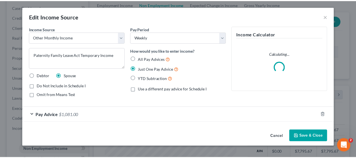
scroll to position [100, 144]
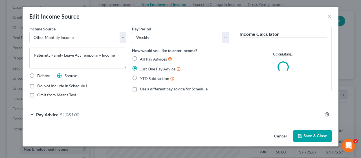
click at [37, 75] on label "Debtor" at bounding box center [43, 76] width 13 height 6
click at [39, 75] on input "Debtor" at bounding box center [41, 75] width 4 height 4
radio input "true"
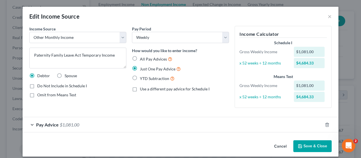
click at [310, 144] on button "Save & Close" at bounding box center [312, 146] width 38 height 12
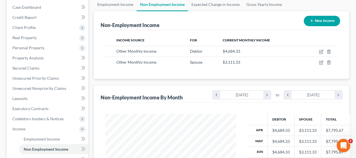
scroll to position [281712, 281670]
click at [93, 79] on div "Employment Income Non Employment Income Expected Change in Income Gross Yearly …" at bounding box center [221, 135] width 261 height 275
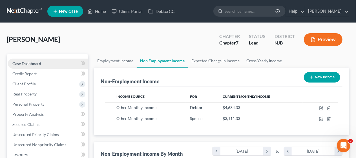
click at [40, 61] on span "Case Dashboard" at bounding box center [26, 63] width 29 height 5
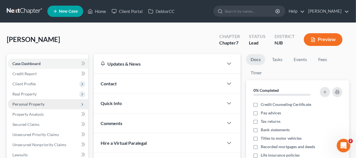
click at [46, 103] on span "Personal Property" at bounding box center [48, 104] width 80 height 10
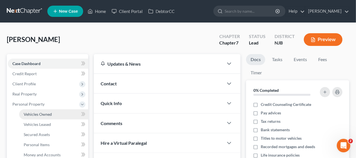
click at [47, 115] on span "Vehicles Owned" at bounding box center [38, 114] width 28 height 5
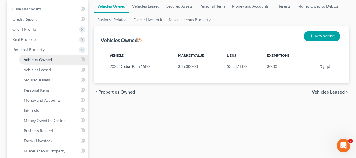
scroll to position [56, 0]
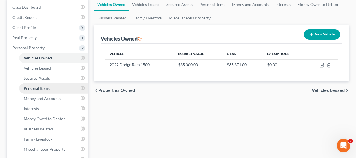
click at [49, 89] on span "Personal Items" at bounding box center [37, 88] width 26 height 5
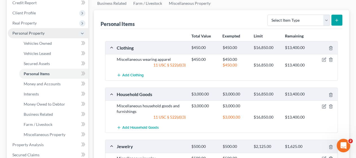
scroll to position [85, 0]
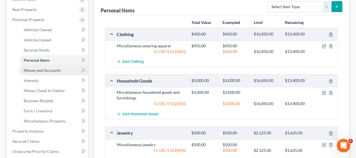
click at [56, 70] on span "Money and Accounts" at bounding box center [42, 70] width 37 height 5
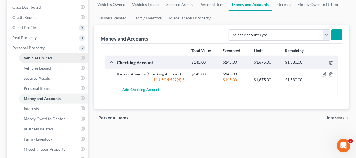
scroll to position [85, 0]
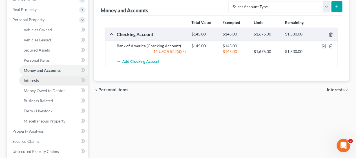
click at [64, 79] on link "Interests" at bounding box center [53, 81] width 69 height 10
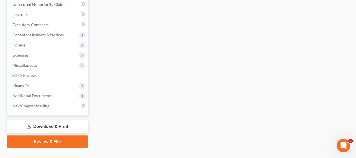
scroll to position [252, 0]
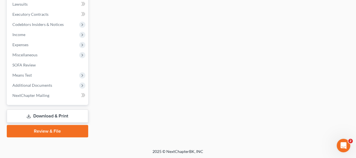
click at [49, 130] on link "Review & File" at bounding box center [47, 131] width 81 height 12
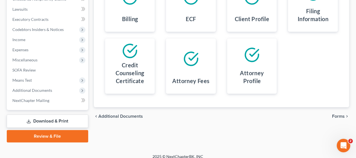
scroll to position [151, 0]
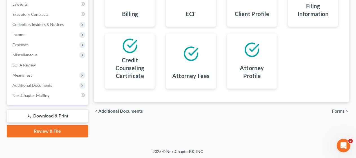
click at [338, 110] on span "Forms" at bounding box center [338, 111] width 13 height 5
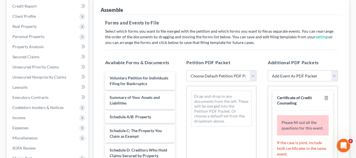
scroll to position [66, 0]
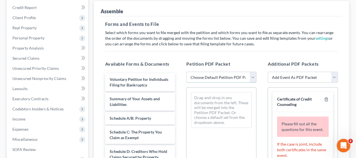
click at [254, 77] on select "Choose Default Petition PDF Packet Complete Bankruptcy Petition (all forms and …" at bounding box center [221, 77] width 70 height 11
select select "0"
click at [186, 72] on select "Choose Default Petition PDF Packet Complete Bankruptcy Petition (all forms and …" at bounding box center [221, 77] width 70 height 11
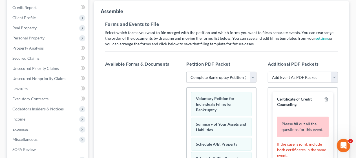
click at [265, 92] on div "Additional PDF Packets Add Event As PDF Packet Amended Attorney Compensation St…" at bounding box center [302, 151] width 81 height 191
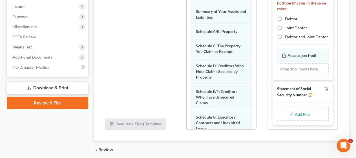
scroll to position [44, 0]
click at [300, 113] on input "file" at bounding box center [302, 114] width 14 height 10
type input "C:\fakepath\Statement about SS#.pdf"
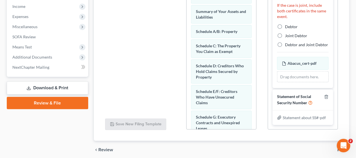
scroll to position [20, 0]
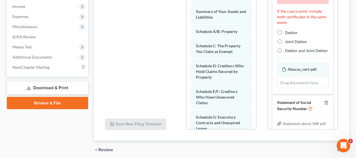
click at [285, 36] on label "Debtor" at bounding box center [291, 33] width 13 height 6
click at [287, 34] on input "Debtor" at bounding box center [289, 32] width 4 height 4
radio input "true"
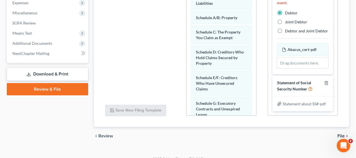
scroll to position [201, 0]
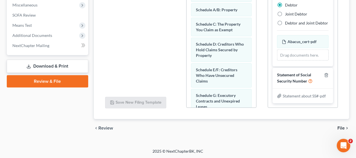
click at [341, 127] on span "File" at bounding box center [340, 128] width 7 height 5
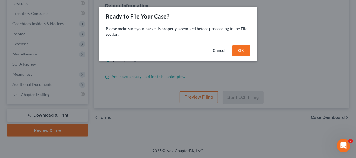
scroll to position [151, 0]
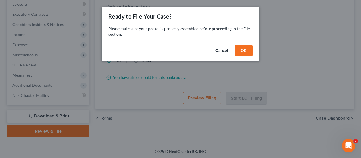
click at [246, 50] on button "OK" at bounding box center [243, 50] width 18 height 11
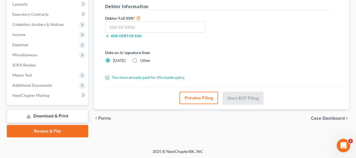
scroll to position [66, 0]
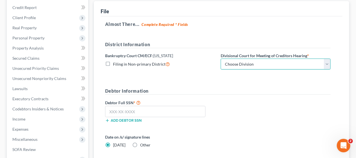
click at [328, 62] on select "Choose Division Camden Camden/Trenton Newark Trenton" at bounding box center [276, 64] width 110 height 11
select select "3"
click at [221, 59] on select "Choose Division Camden Camden/Trenton Newark Trenton" at bounding box center [276, 64] width 110 height 11
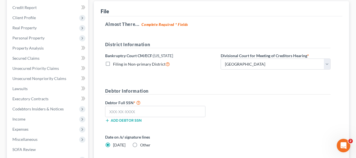
click at [223, 83] on form "District Information Bankruptcy Court CM/ECF: New Jersey Filing in Non-primary …" at bounding box center [217, 103] width 225 height 124
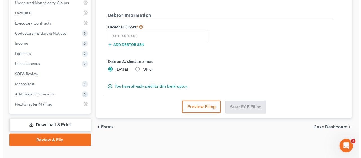
scroll to position [151, 0]
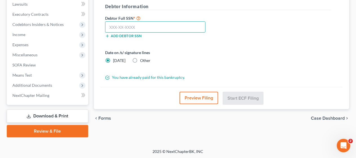
click at [108, 25] on input "text" at bounding box center [155, 26] width 100 height 11
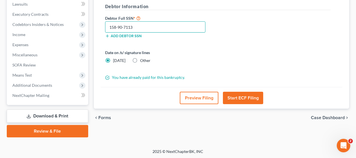
type input "158-90-7113"
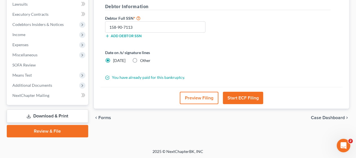
click at [198, 56] on div "Date on /s/ signature lines Today Other" at bounding box center [160, 57] width 116 height 14
click at [241, 96] on button "Start ECF Filing" at bounding box center [243, 98] width 40 height 12
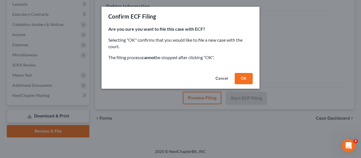
click at [244, 78] on button "OK" at bounding box center [243, 78] width 18 height 11
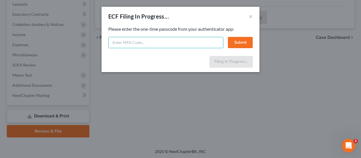
click at [113, 41] on input "text" at bounding box center [165, 42] width 115 height 11
type input "926463"
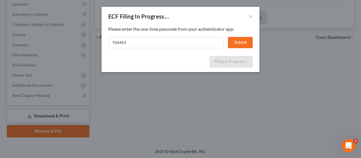
click at [237, 42] on button "Submit" at bounding box center [240, 42] width 25 height 11
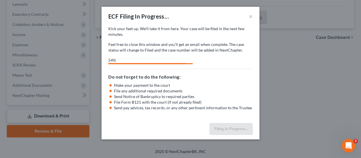
select select "3"
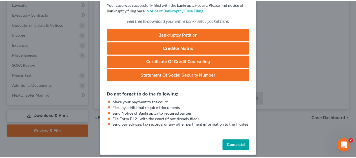
scroll to position [40, 0]
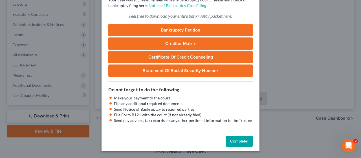
click at [237, 140] on button "Complete!" at bounding box center [238, 141] width 27 height 11
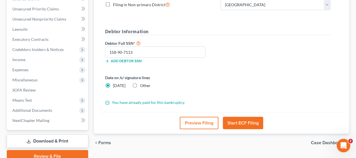
scroll to position [0, 0]
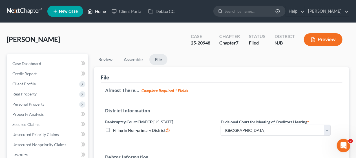
click at [100, 12] on link "Home" at bounding box center [97, 11] width 24 height 10
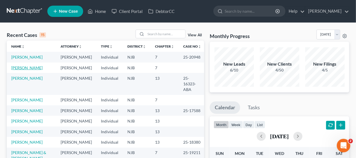
click at [31, 70] on link "[PERSON_NAME]" at bounding box center [26, 67] width 31 height 5
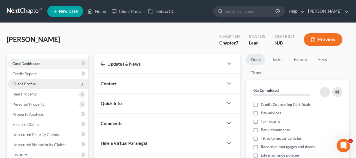
click at [40, 84] on span "Client Profile" at bounding box center [48, 84] width 80 height 10
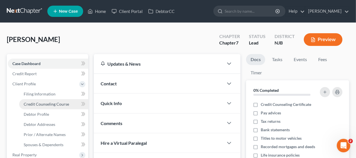
click at [48, 103] on span "Credit Counseling Course" at bounding box center [46, 104] width 45 height 5
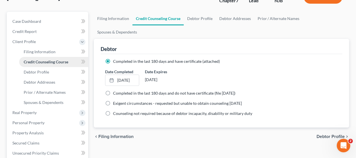
scroll to position [56, 0]
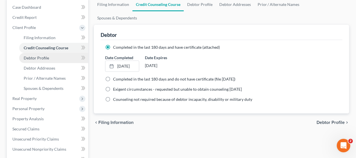
click at [47, 57] on span "Debtor Profile" at bounding box center [36, 58] width 25 height 5
select select "0"
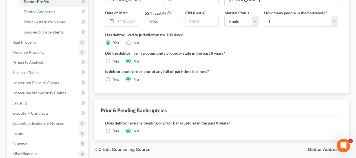
scroll to position [141, 0]
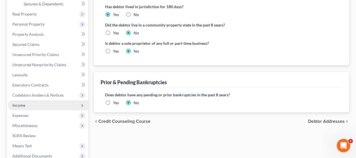
click at [61, 105] on span "Income" at bounding box center [48, 105] width 80 height 10
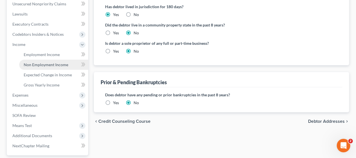
click at [54, 63] on span "Non Employment Income" at bounding box center [46, 64] width 45 height 5
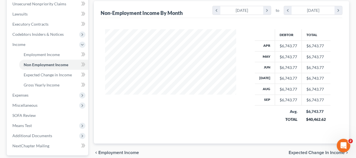
scroll to position [169, 0]
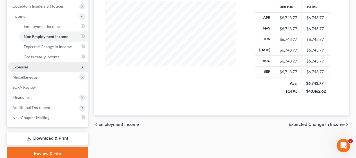
click at [56, 67] on span "Expenses" at bounding box center [48, 67] width 80 height 10
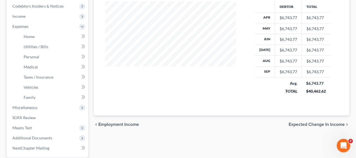
click at [132, 138] on div "Employment Income Non Employment Income Expected Change in Income Gross Yearly …" at bounding box center [221, 37] width 261 height 305
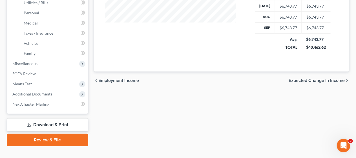
scroll to position [222, 0]
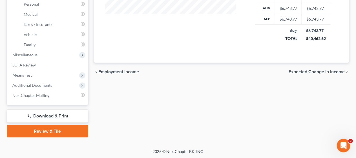
click at [52, 130] on link "Review & File" at bounding box center [47, 131] width 81 height 12
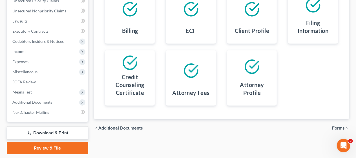
scroll to position [151, 0]
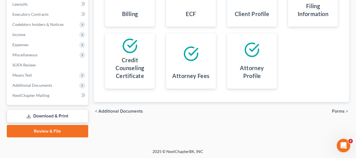
click at [338, 110] on span "Forms" at bounding box center [338, 111] width 13 height 5
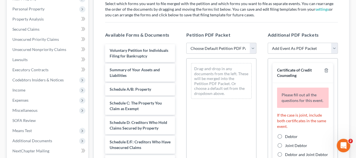
scroll to position [94, 0]
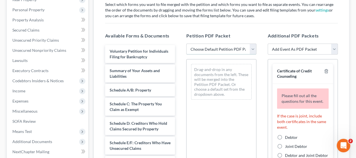
click at [252, 48] on select "Choose Default Petition PDF Packet Complete Bankruptcy Petition (all forms and …" at bounding box center [221, 49] width 70 height 11
select select "0"
click at [186, 44] on select "Choose Default Petition PDF Packet Complete Bankruptcy Petition (all forms and …" at bounding box center [221, 49] width 70 height 11
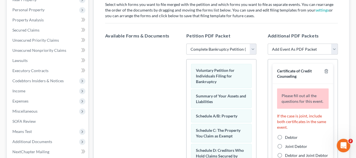
click at [264, 81] on div "Additional PDF Packets Add Event As PDF Packet Amended Attorney Compensation St…" at bounding box center [302, 123] width 81 height 191
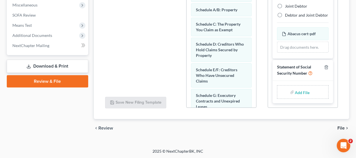
scroll to position [44, 0]
click at [300, 92] on input "file" at bounding box center [302, 92] width 14 height 10
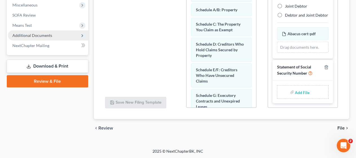
type input "C:\fakepath\Statement About SS#.pdf"
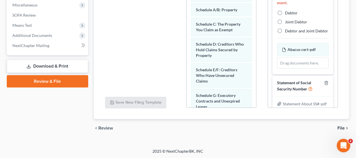
scroll to position [3, 0]
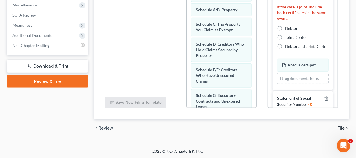
click at [285, 31] on label "Debtor" at bounding box center [291, 29] width 13 height 6
click at [287, 29] on input "Debtor" at bounding box center [289, 28] width 4 height 4
radio input "true"
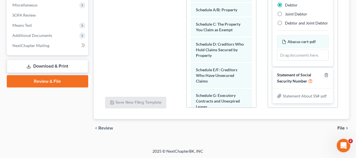
click at [343, 127] on span "File" at bounding box center [340, 128] width 7 height 5
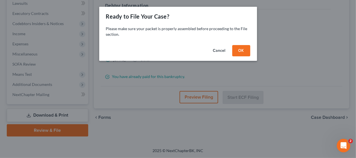
scroll to position [151, 0]
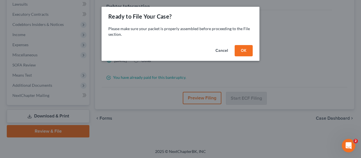
click at [243, 51] on button "OK" at bounding box center [243, 50] width 18 height 11
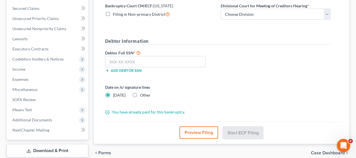
scroll to position [66, 0]
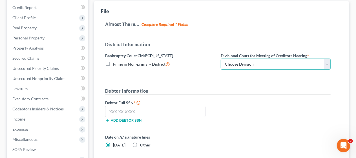
click at [328, 64] on select "Choose Division Camden Camden/Trenton Newark Trenton" at bounding box center [276, 64] width 110 height 11
select select "3"
click at [221, 59] on select "Choose Division Camden Camden/Trenton Newark Trenton" at bounding box center [276, 64] width 110 height 11
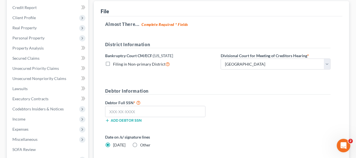
click at [235, 99] on div "Debtor Full SSN * Add debtor SSN" at bounding box center [217, 113] width 231 height 28
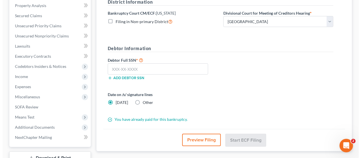
scroll to position [123, 0]
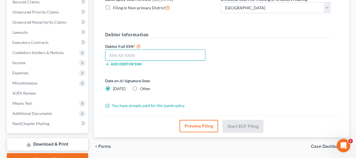
click at [109, 51] on input "text" at bounding box center [155, 55] width 100 height 11
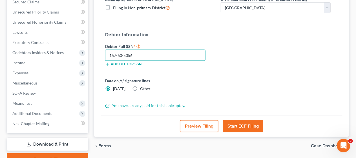
type input "157-60-5056"
click at [205, 87] on div "Date on /s/ signature lines Today Other" at bounding box center [160, 85] width 116 height 14
click at [241, 124] on button "Start ECF Filing" at bounding box center [243, 126] width 40 height 12
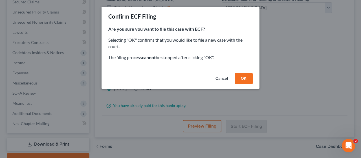
click at [242, 79] on button "OK" at bounding box center [243, 78] width 18 height 11
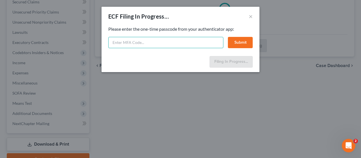
click at [112, 40] on input "text" at bounding box center [165, 42] width 115 height 11
type input "014144"
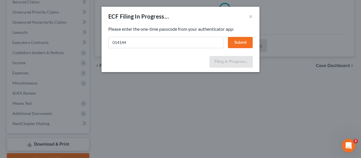
click at [236, 43] on button "Submit" at bounding box center [240, 42] width 25 height 11
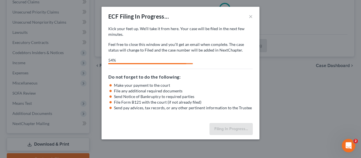
select select "3"
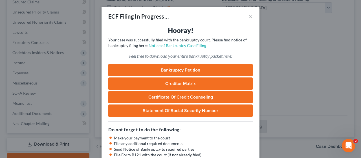
click at [209, 127] on h5 "Do not forget to do the following:" at bounding box center [180, 129] width 144 height 7
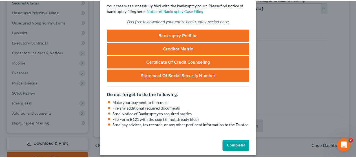
scroll to position [40, 0]
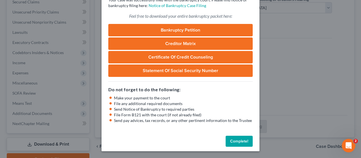
click at [239, 140] on button "Complete!" at bounding box center [238, 141] width 27 height 11
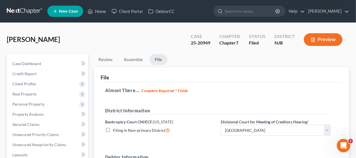
scroll to position [0, 0]
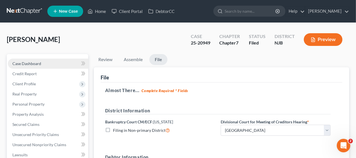
click at [43, 63] on link "Case Dashboard" at bounding box center [48, 64] width 80 height 10
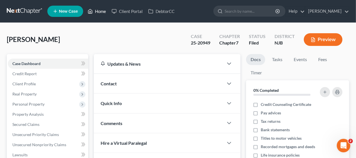
click at [100, 10] on link "Home" at bounding box center [97, 11] width 24 height 10
